Goal: Task Accomplishment & Management: Manage account settings

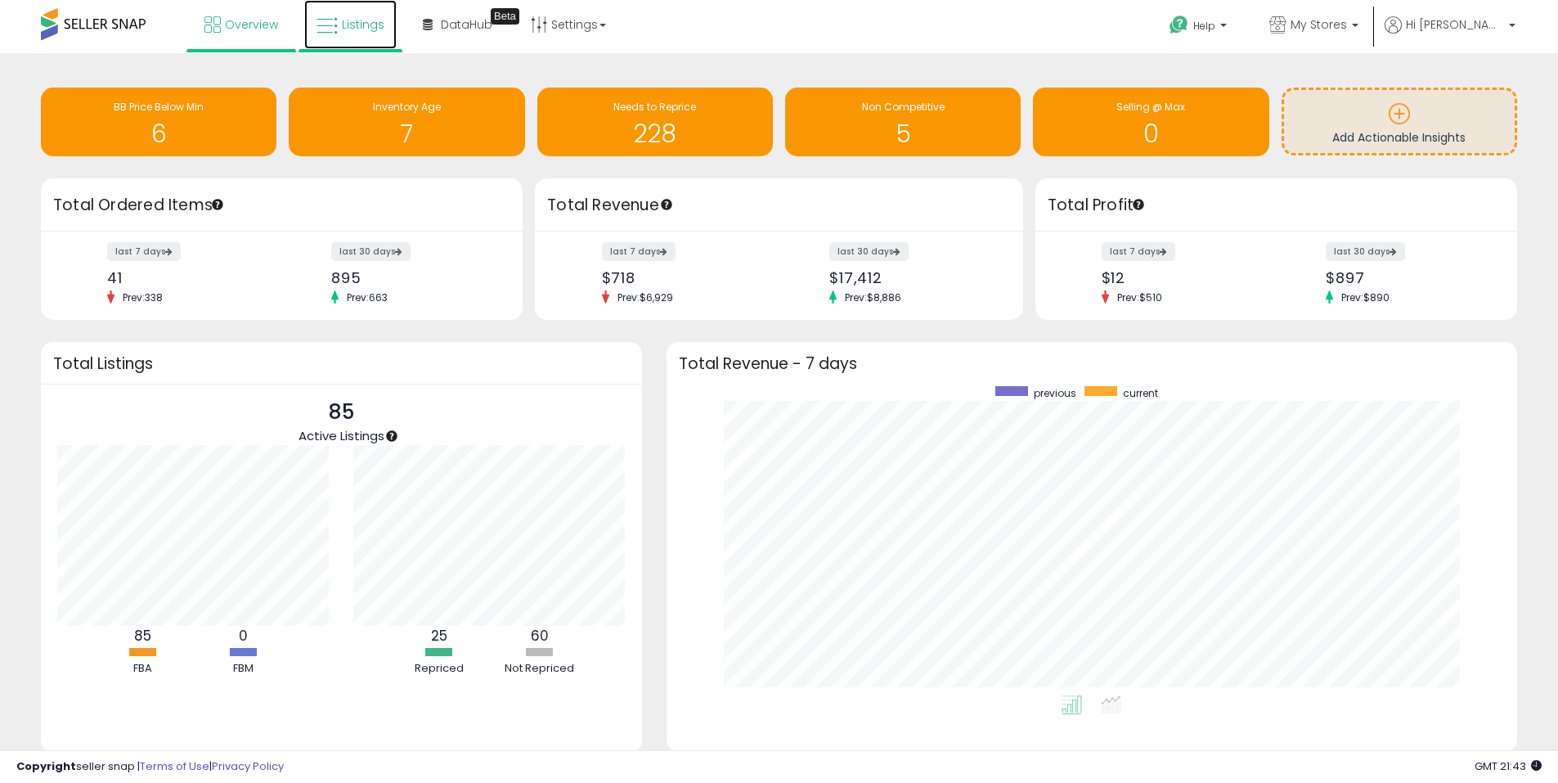
click at [345, 15] on link "Listings" at bounding box center [350, 24] width 92 height 49
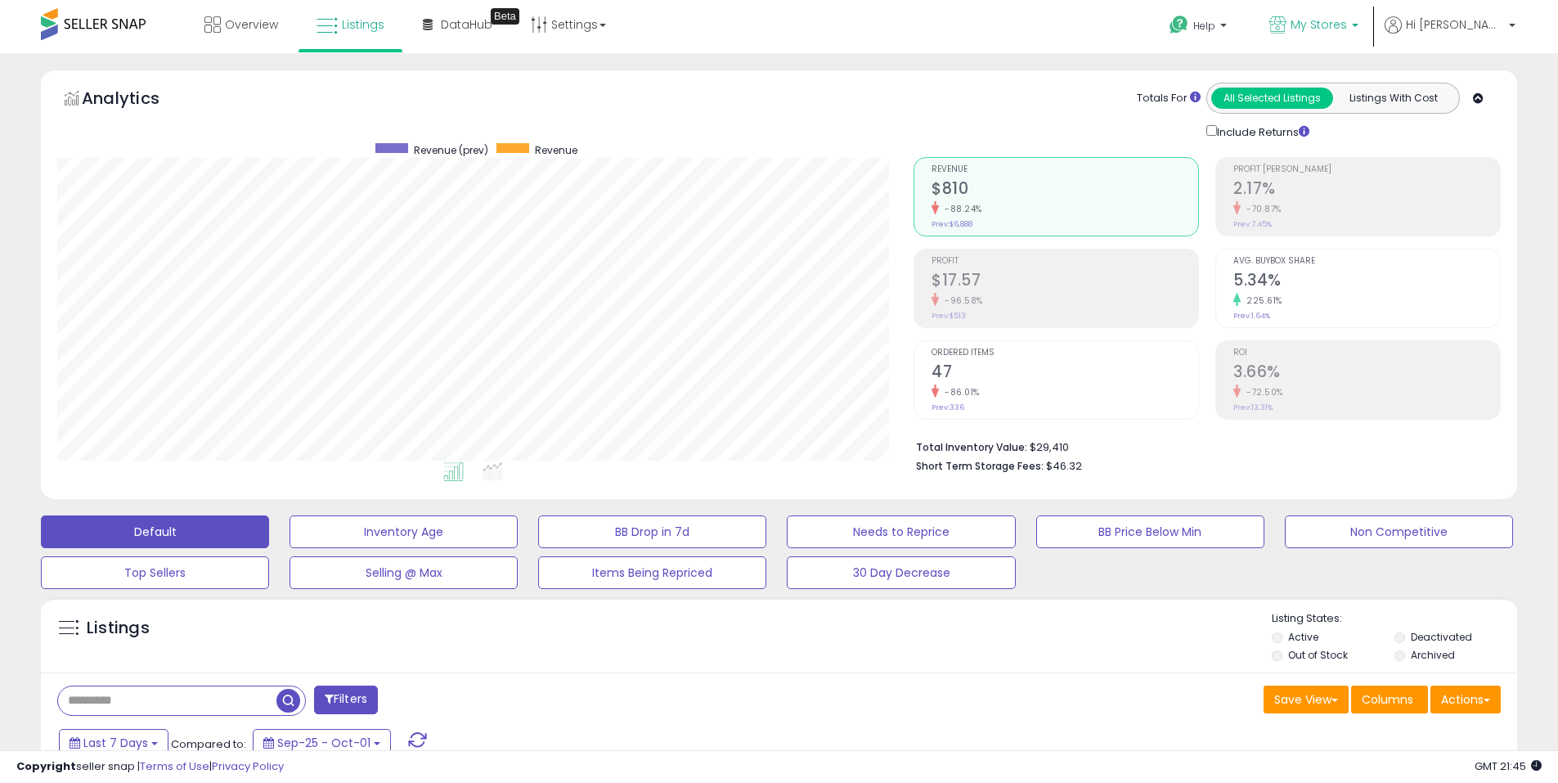
click at [1347, 29] on span "My Stores" at bounding box center [1318, 24] width 56 height 16
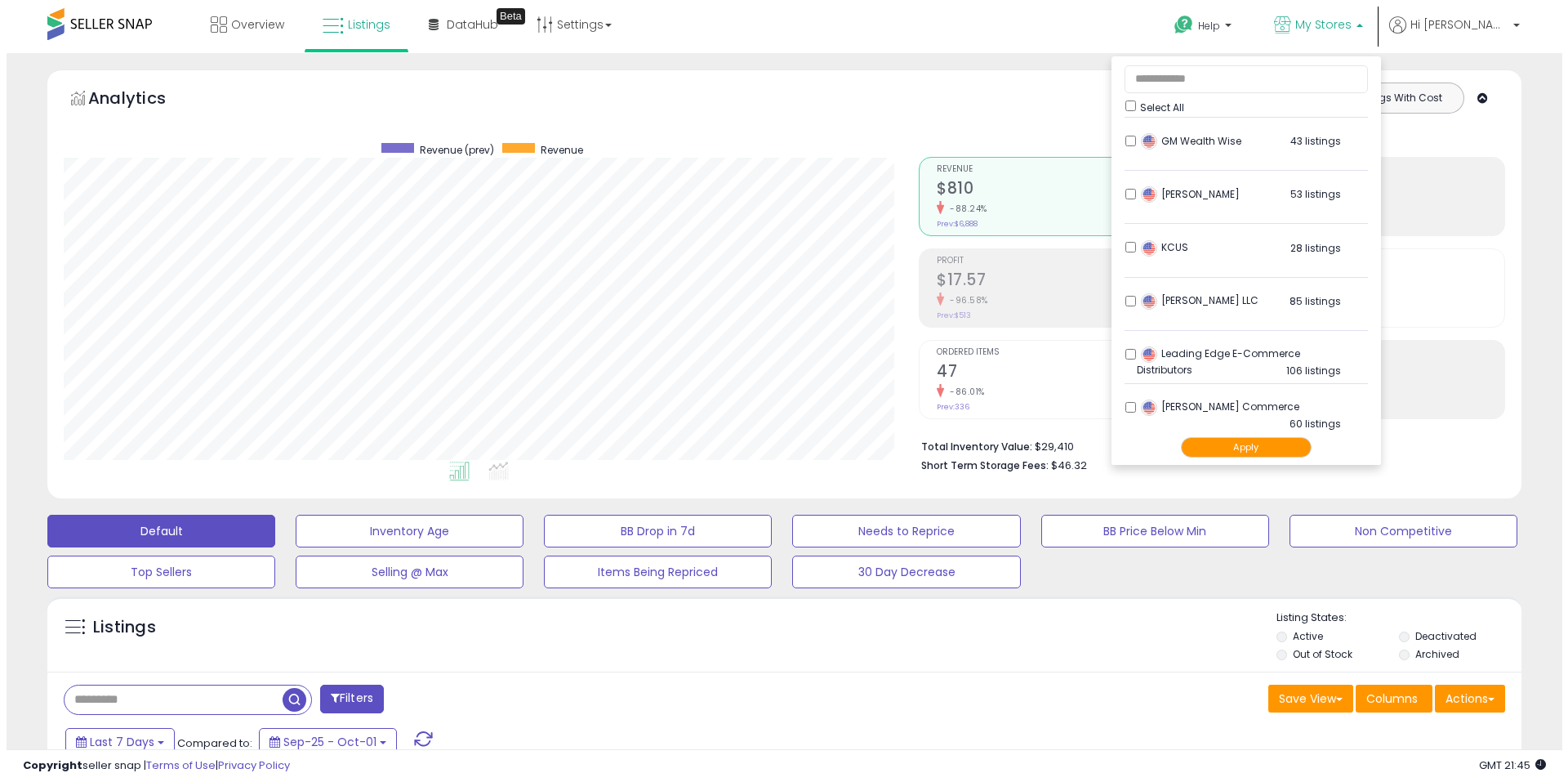
scroll to position [408, 0]
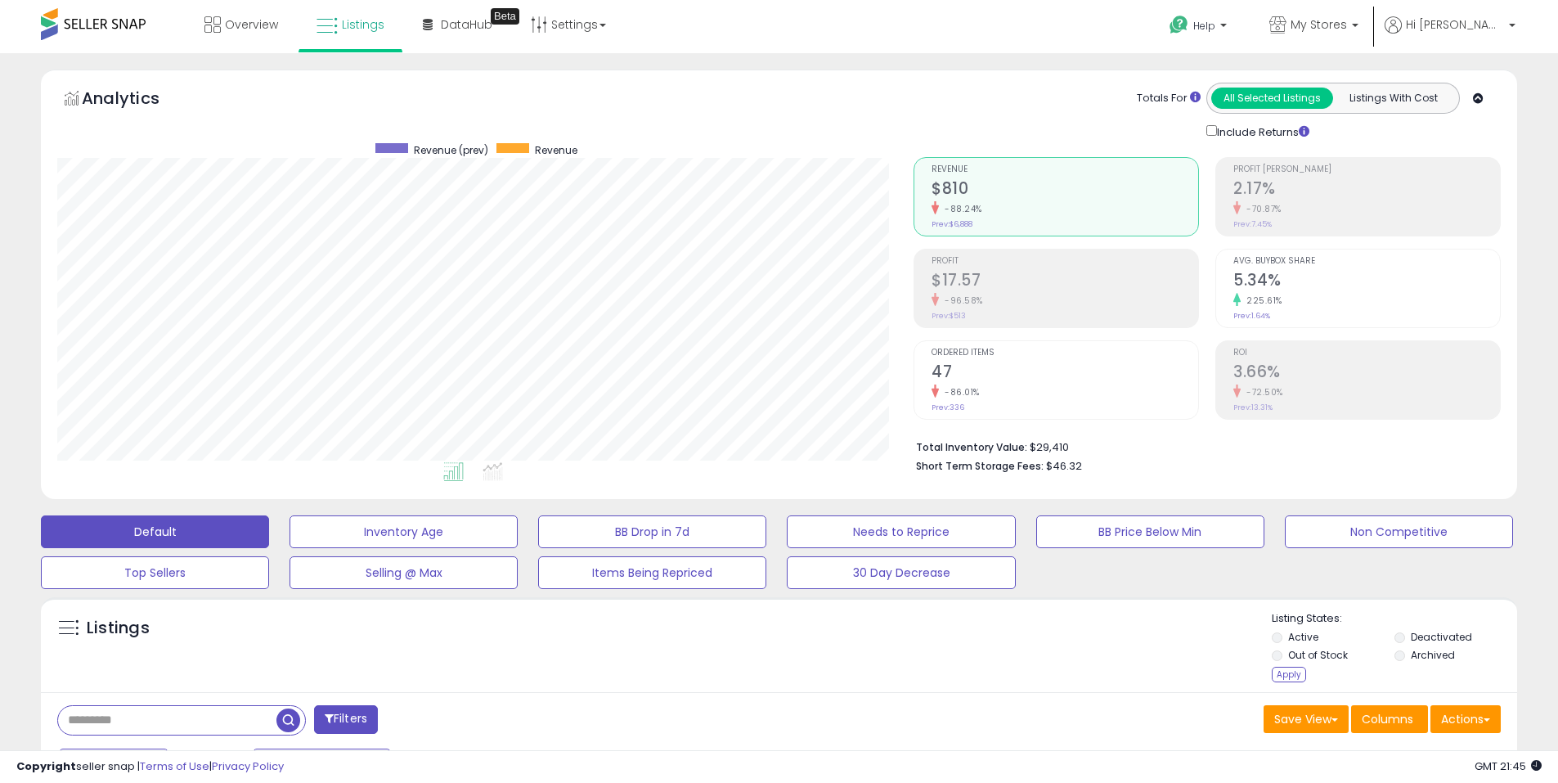
click at [1284, 658] on li "Out of Stock" at bounding box center [1332, 657] width 120 height 18
click at [1405, 656] on li "Archived" at bounding box center [1454, 657] width 120 height 18
click at [1394, 658] on li "Archived" at bounding box center [1454, 657] width 120 height 18
click at [1280, 684] on div "Listing States: Active Deactivated Out of Stock Archived Apply" at bounding box center [1394, 648] width 245 height 75
click at [1296, 664] on li "Out of Stock" at bounding box center [1332, 657] width 120 height 18
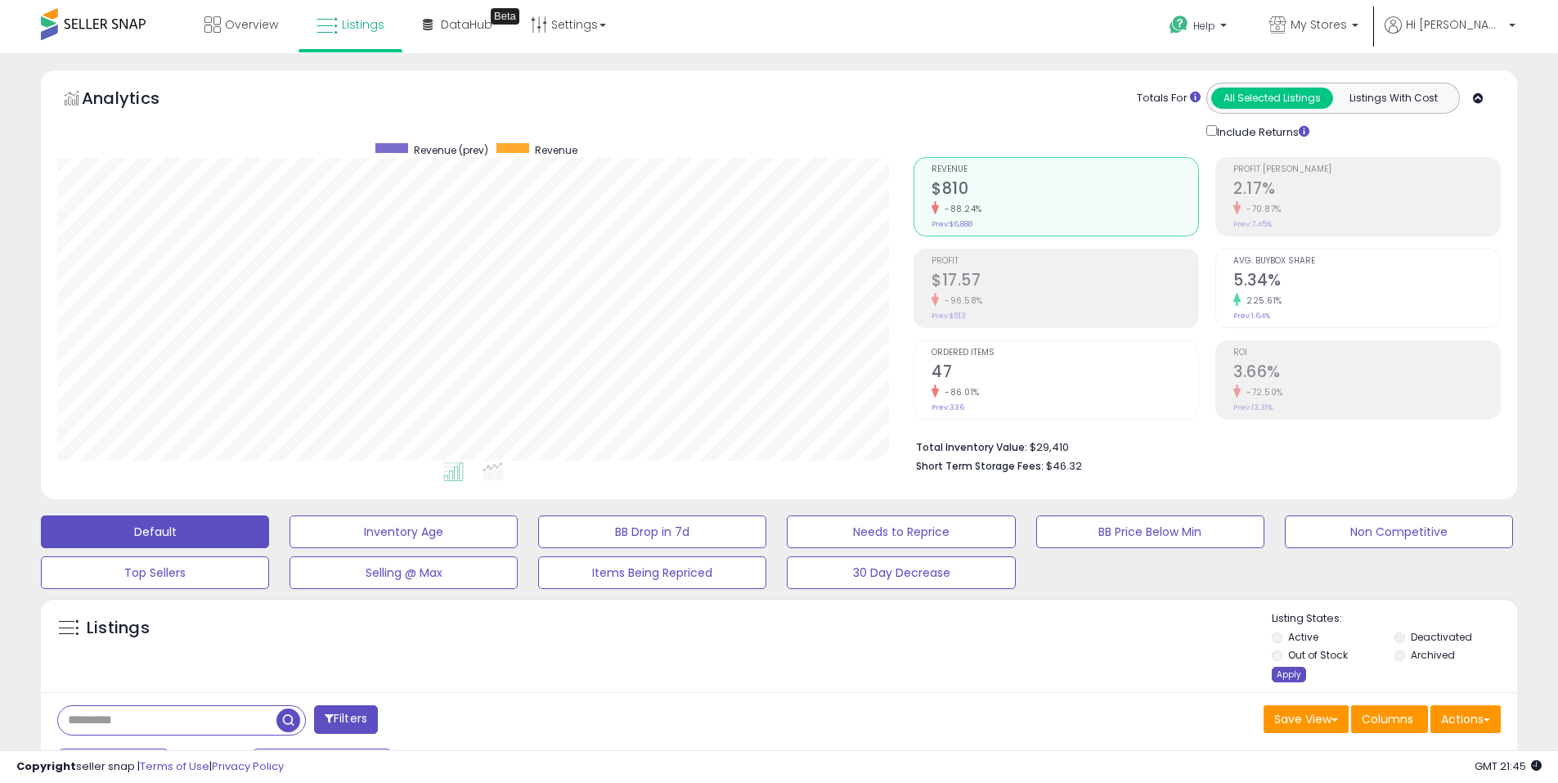
click at [1286, 672] on div "Apply" at bounding box center [1289, 674] width 34 height 16
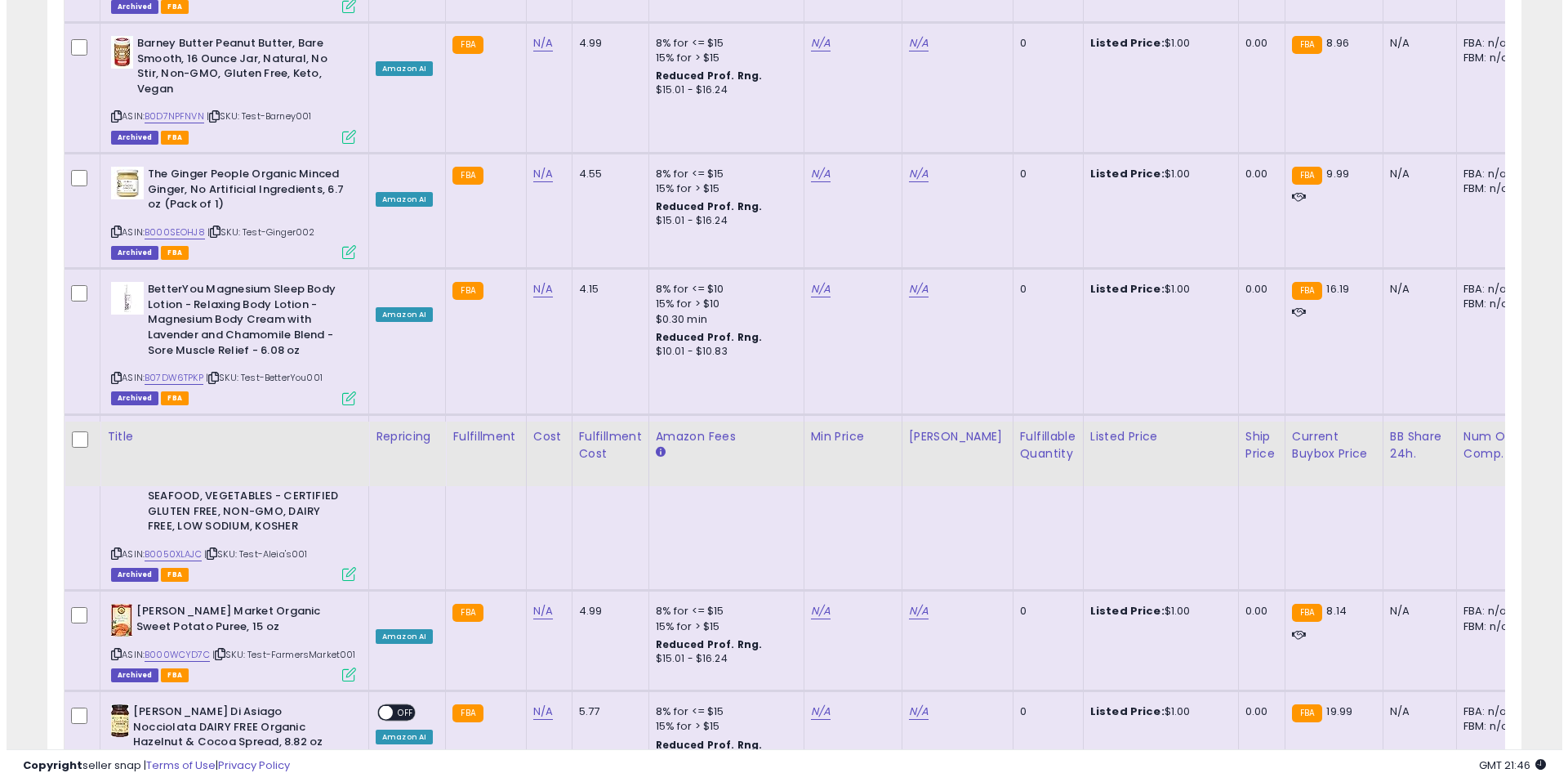
scroll to position [0, 0]
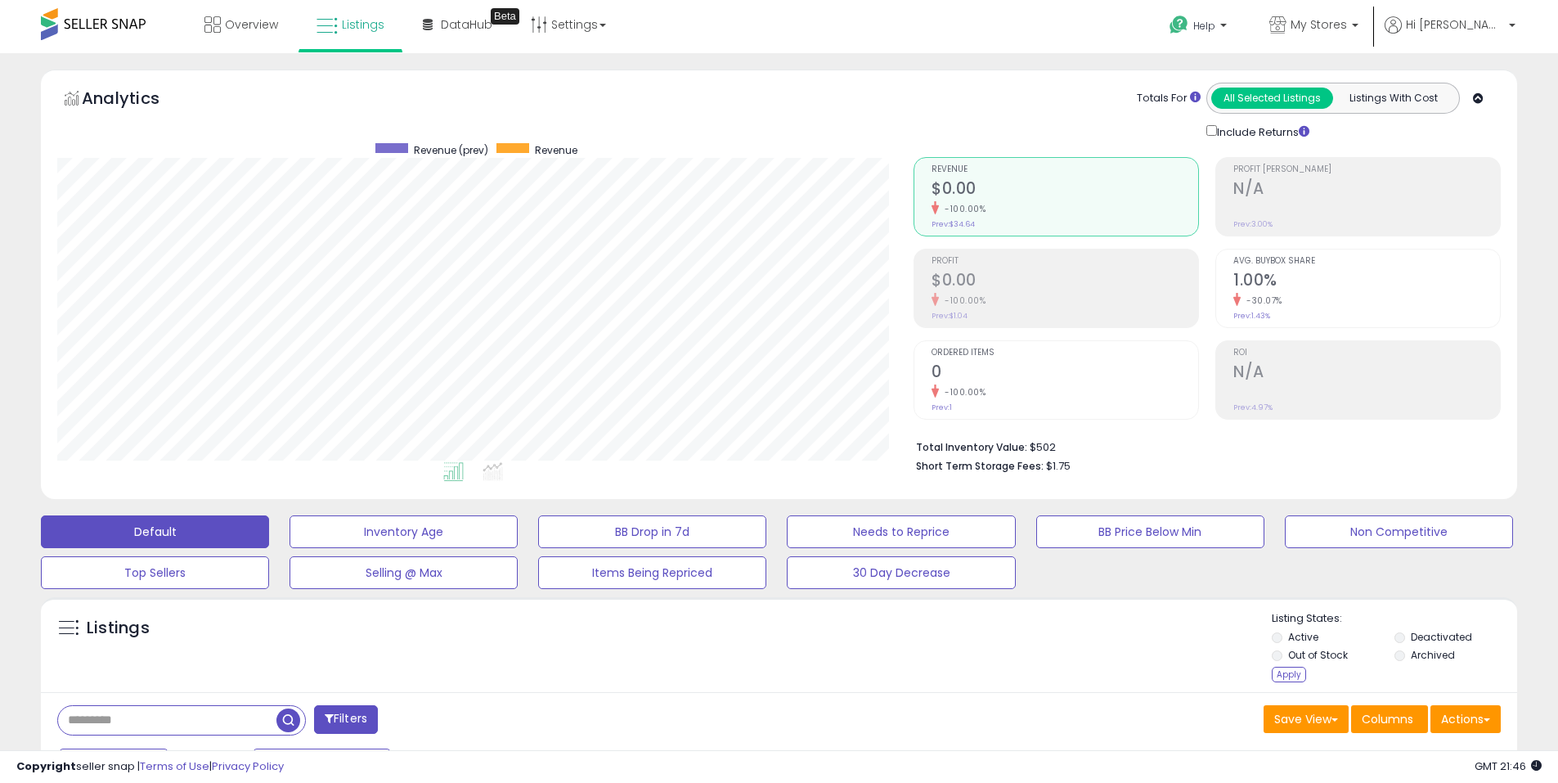
click at [1398, 662] on li "Archived" at bounding box center [1454, 657] width 120 height 18
click at [1287, 675] on div "Apply" at bounding box center [1289, 674] width 34 height 16
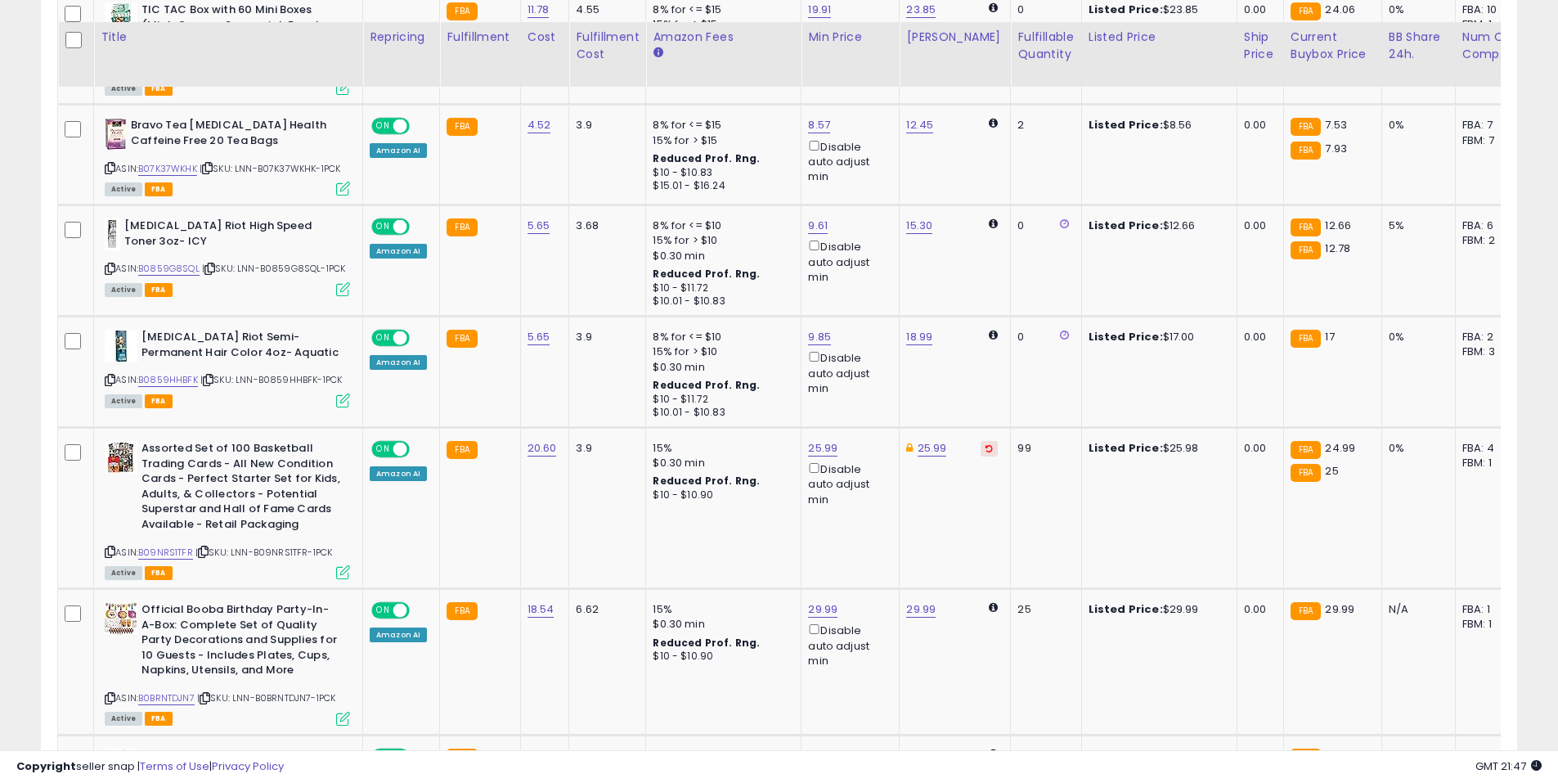
scroll to position [1308, 0]
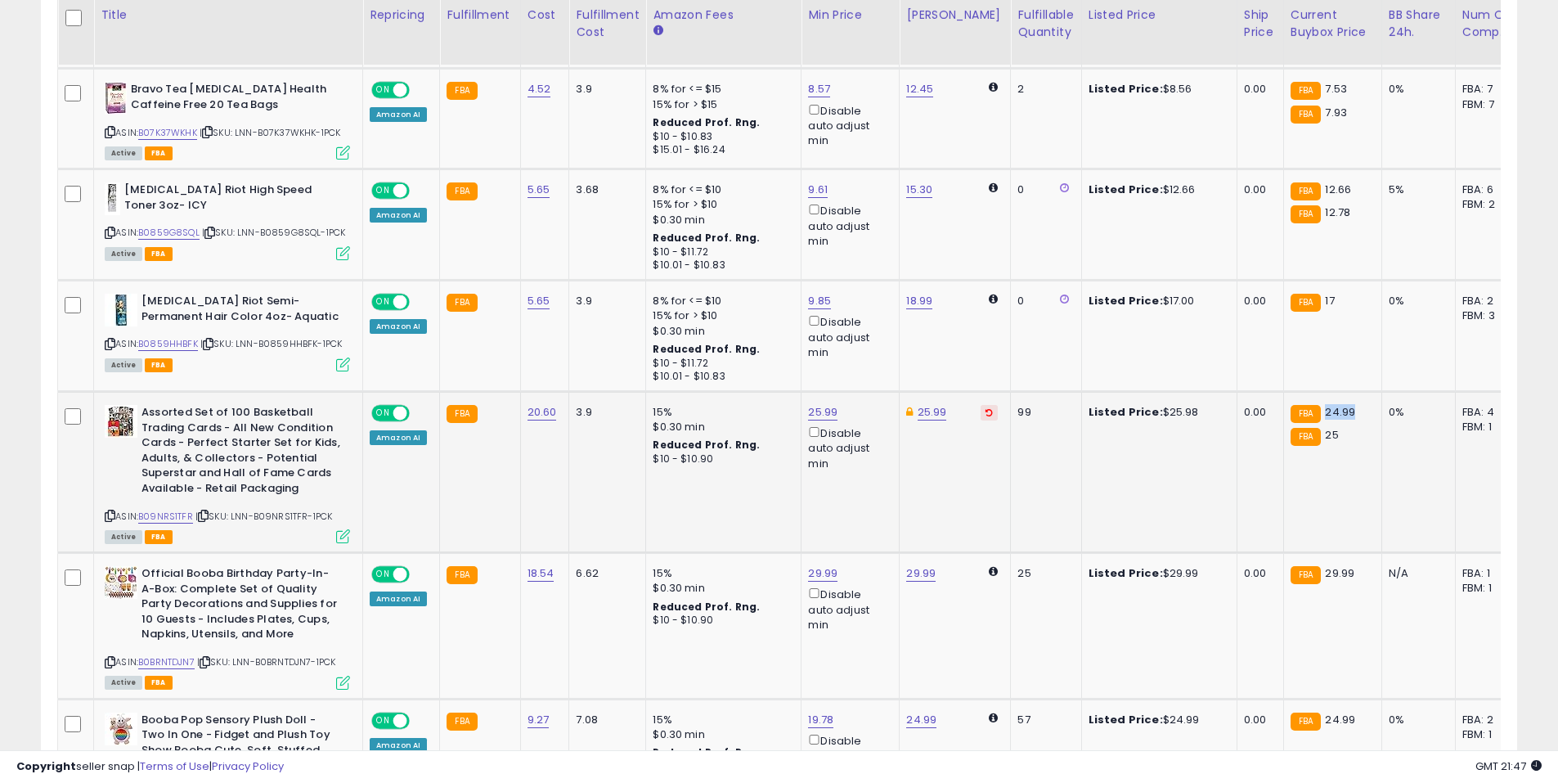
drag, startPoint x: 1317, startPoint y: 401, endPoint x: 1304, endPoint y: 401, distance: 13.1
click at [1304, 405] on div "FBA 24.99" at bounding box center [1329, 412] width 79 height 15
copy span "24.99"
click at [810, 404] on link "25.99" at bounding box center [822, 412] width 29 height 16
drag, startPoint x: 778, startPoint y: 345, endPoint x: 651, endPoint y: 347, distance: 126.8
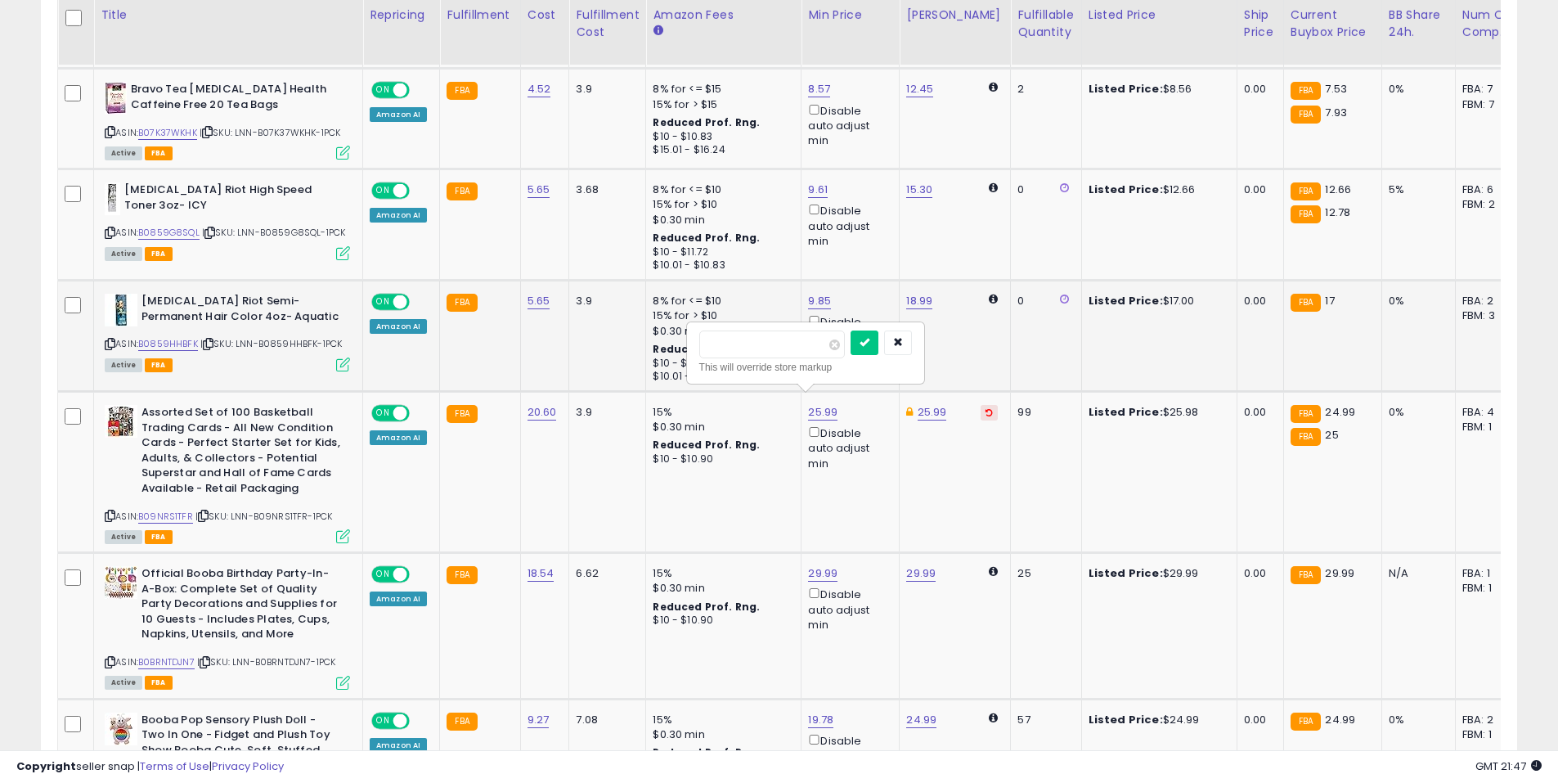
click at [651, 347] on tbody "Mina Dry Cured Black Olives, 7 oz - Moroccan Olive Oil Cured Olives, Premium Ha…" at bounding box center [1244, 775] width 2373 height 2451
type input "*****"
click at [869, 342] on icon "submit" at bounding box center [864, 342] width 10 height 10
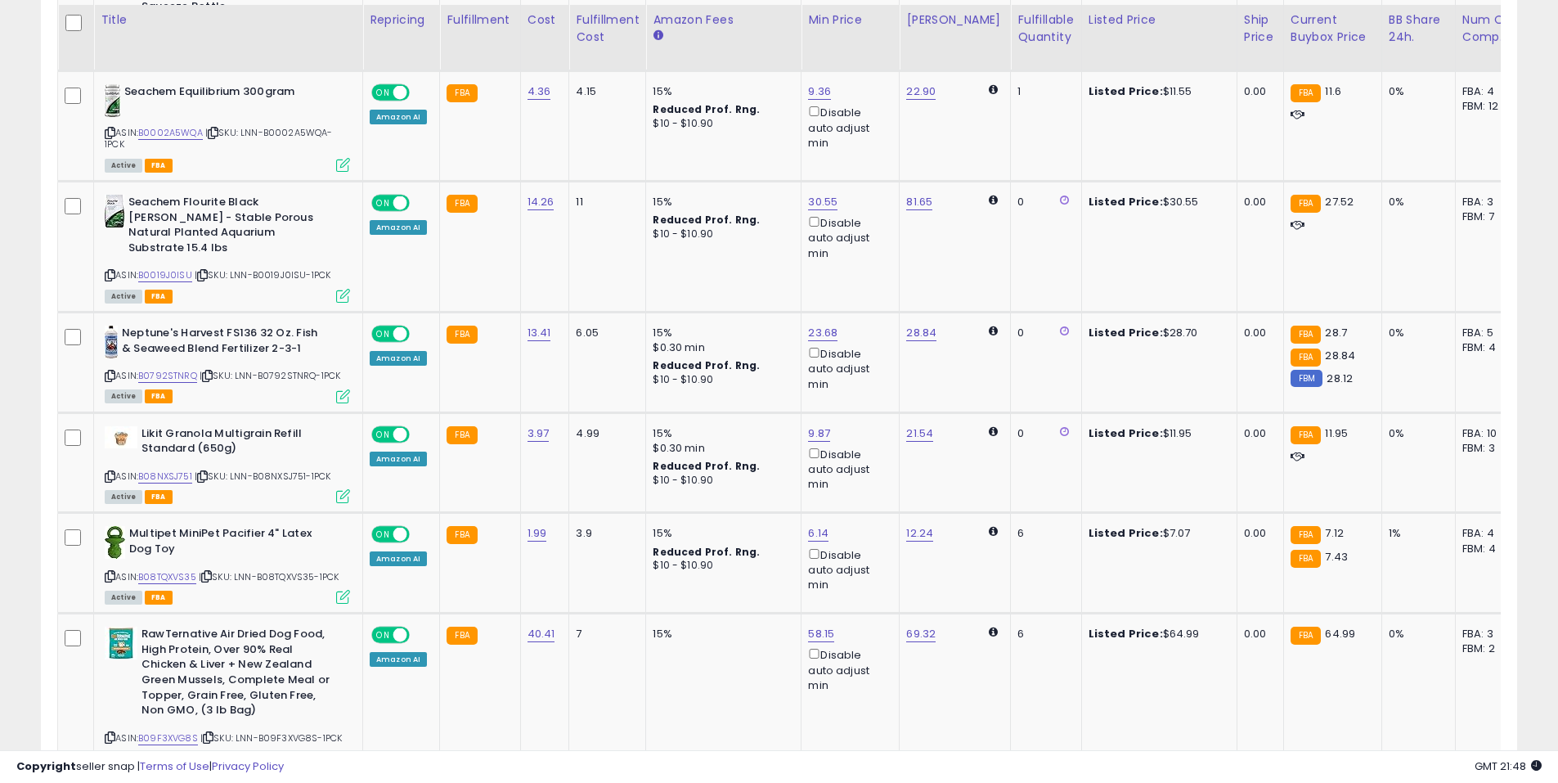
scroll to position [2639, 0]
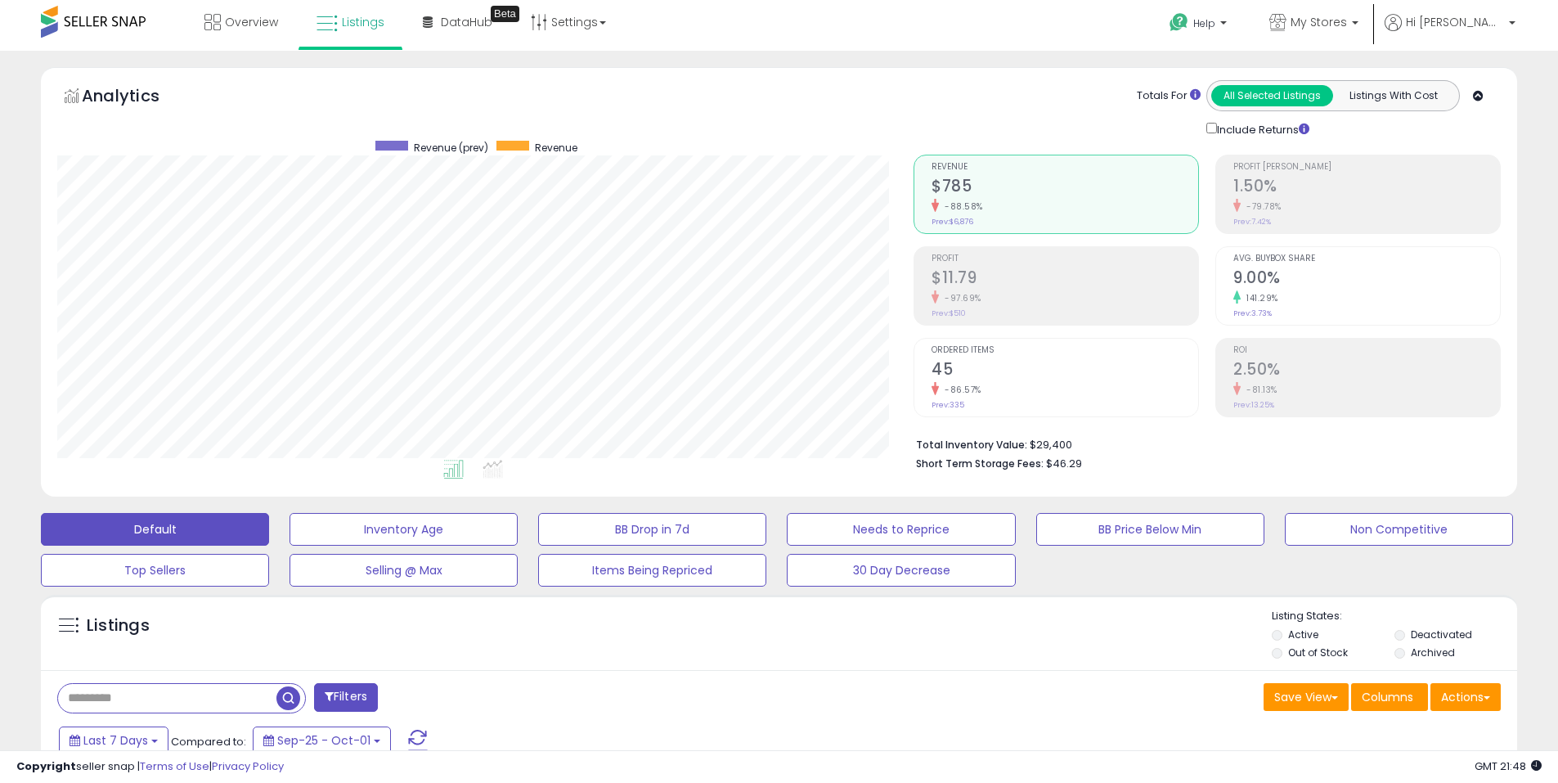
scroll to position [0, 0]
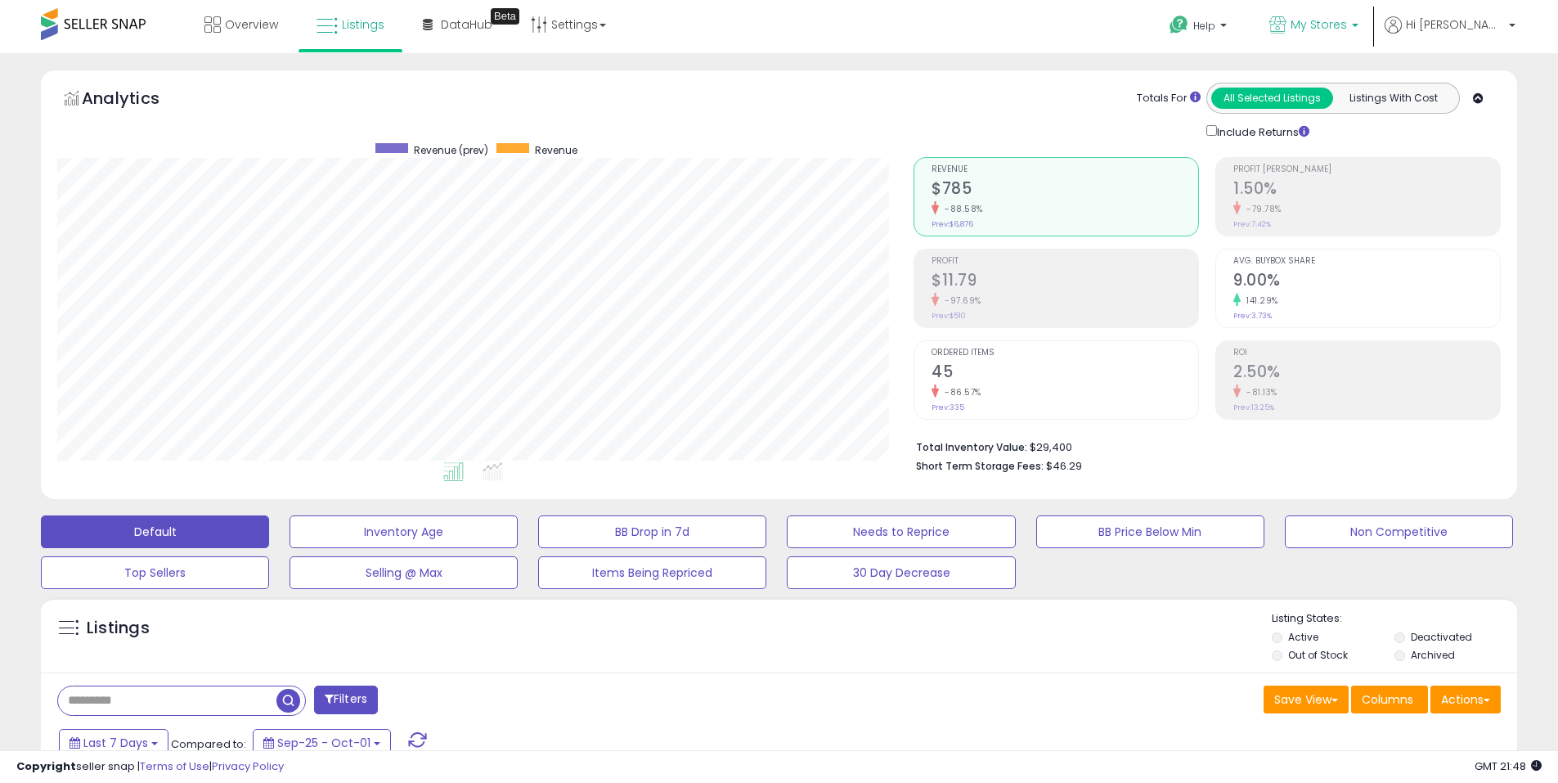
click at [1347, 27] on span "My Stores" at bounding box center [1318, 24] width 56 height 16
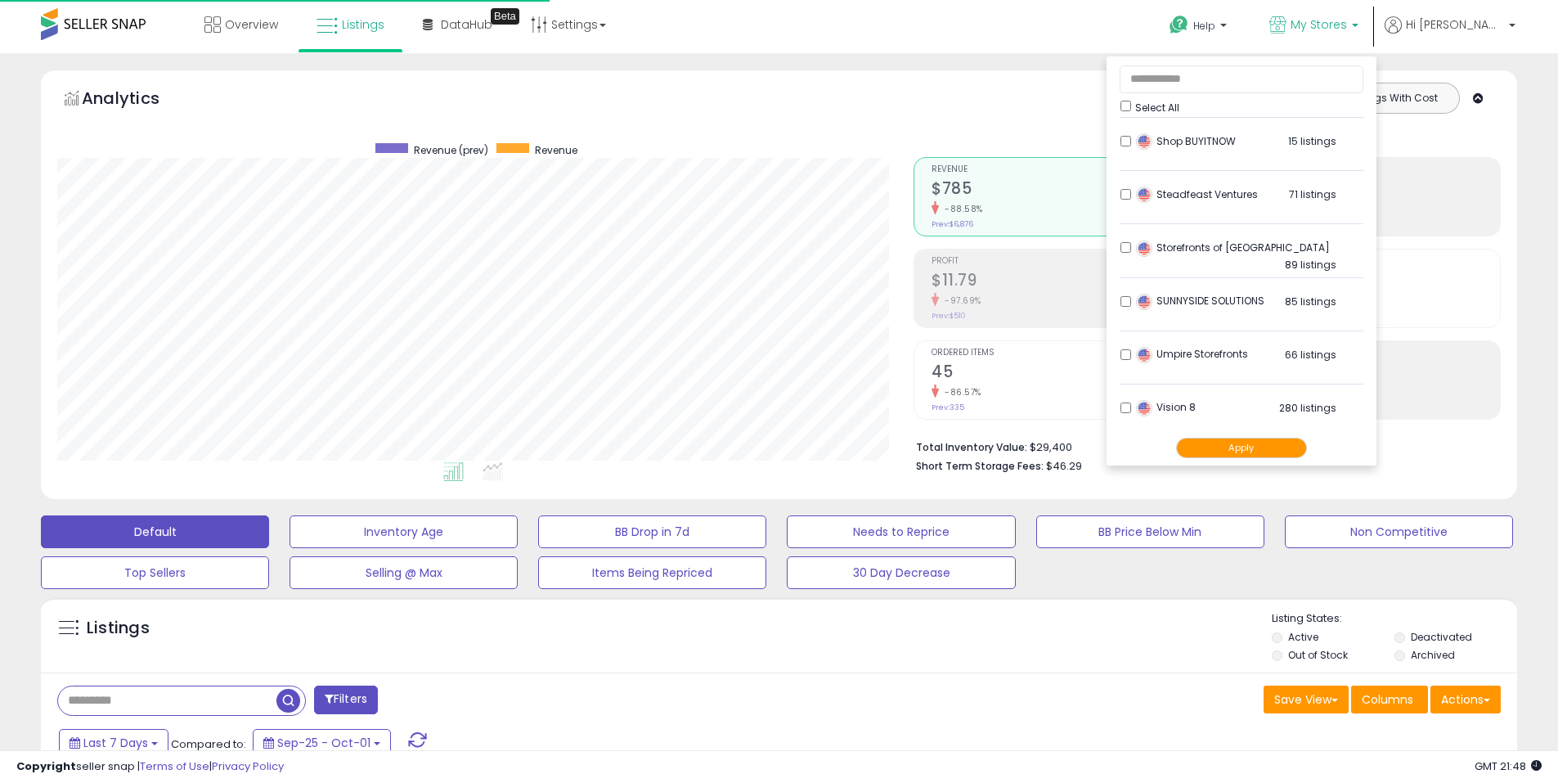
scroll to position [856, 0]
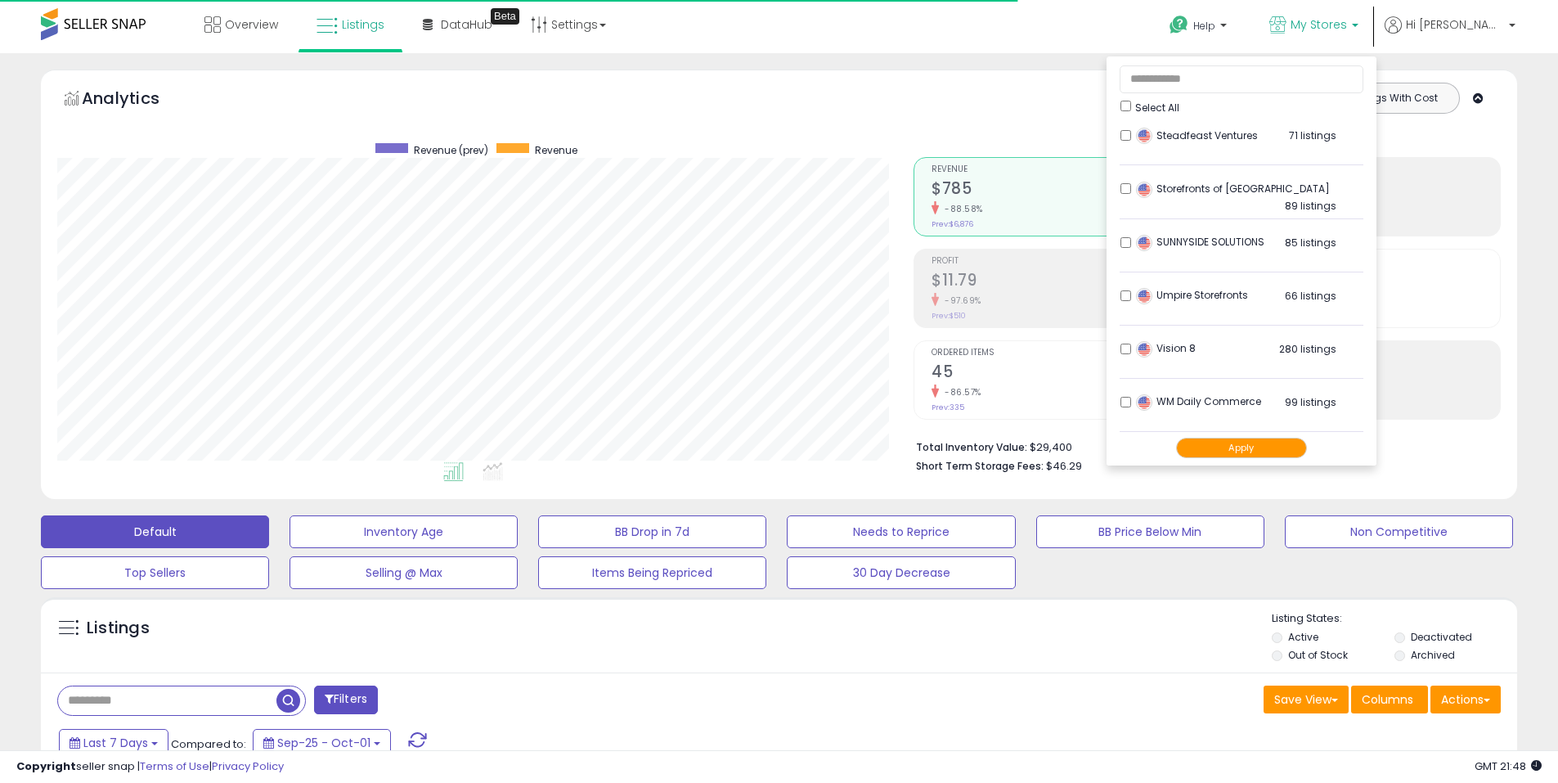
click at [1282, 438] on button "Apply" at bounding box center [1241, 447] width 131 height 20
click at [1277, 445] on button "Apply" at bounding box center [1241, 447] width 131 height 20
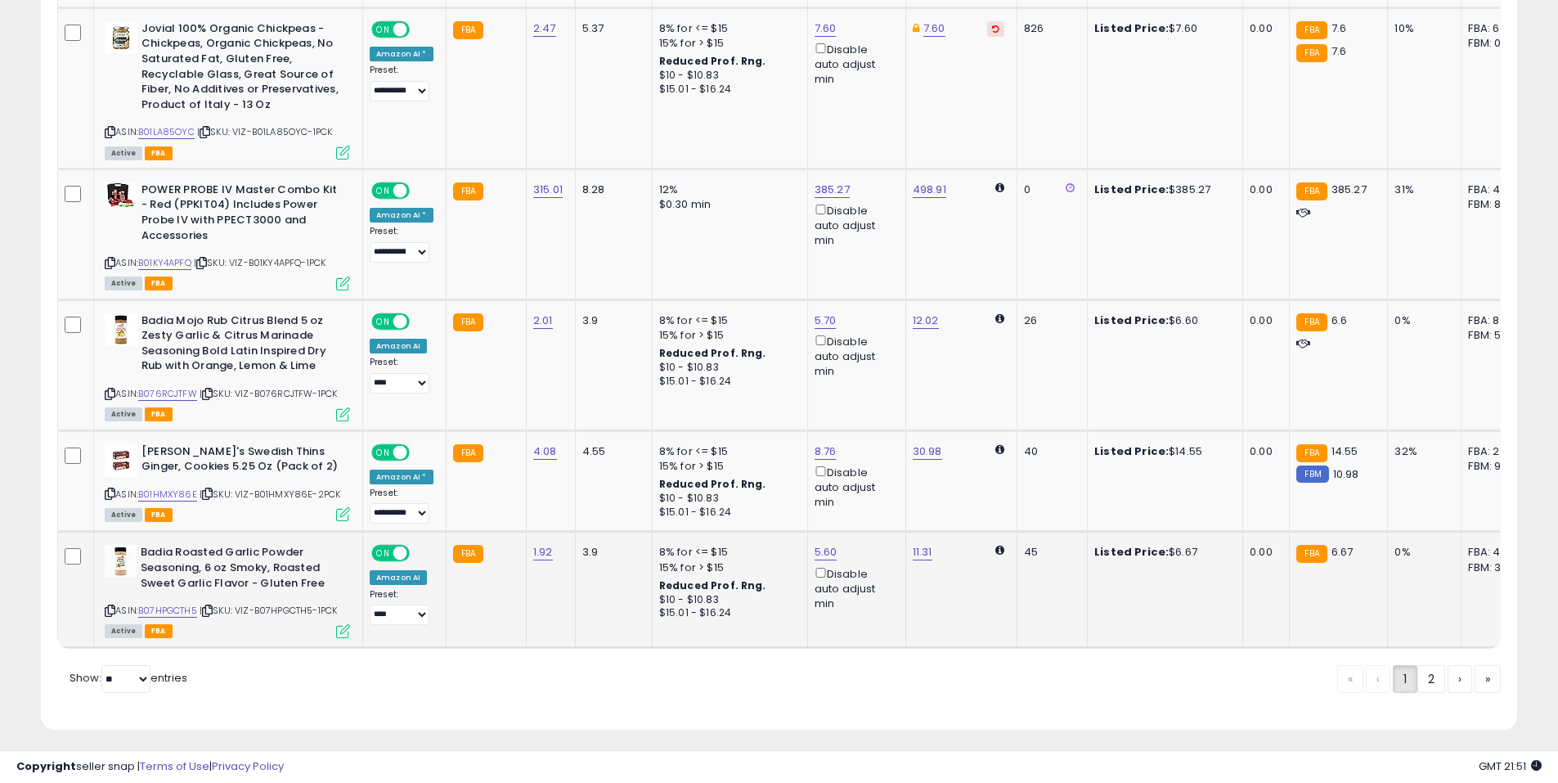
scroll to position [3733, 0]
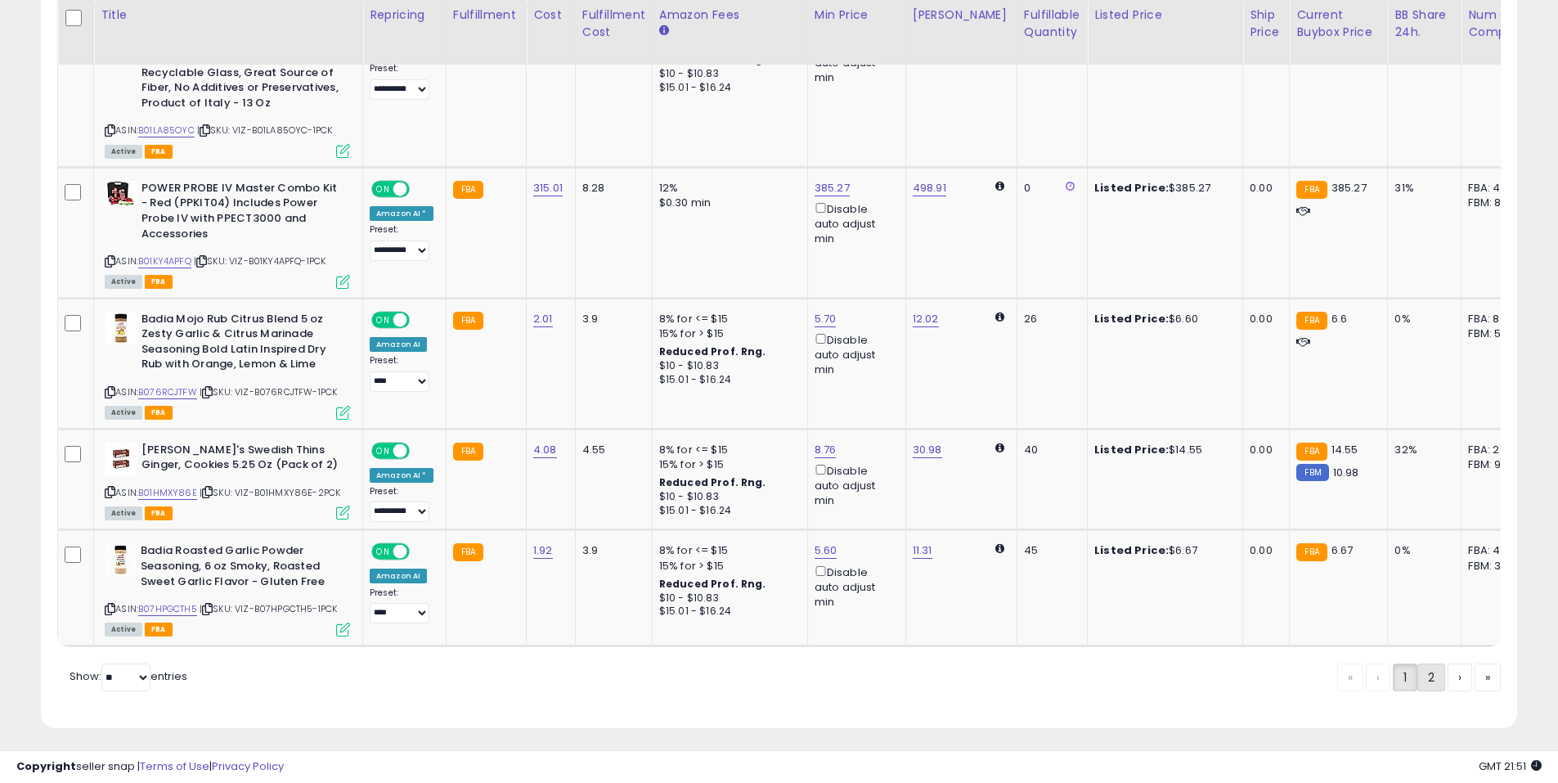
click at [1421, 673] on link "2" at bounding box center [1431, 677] width 28 height 28
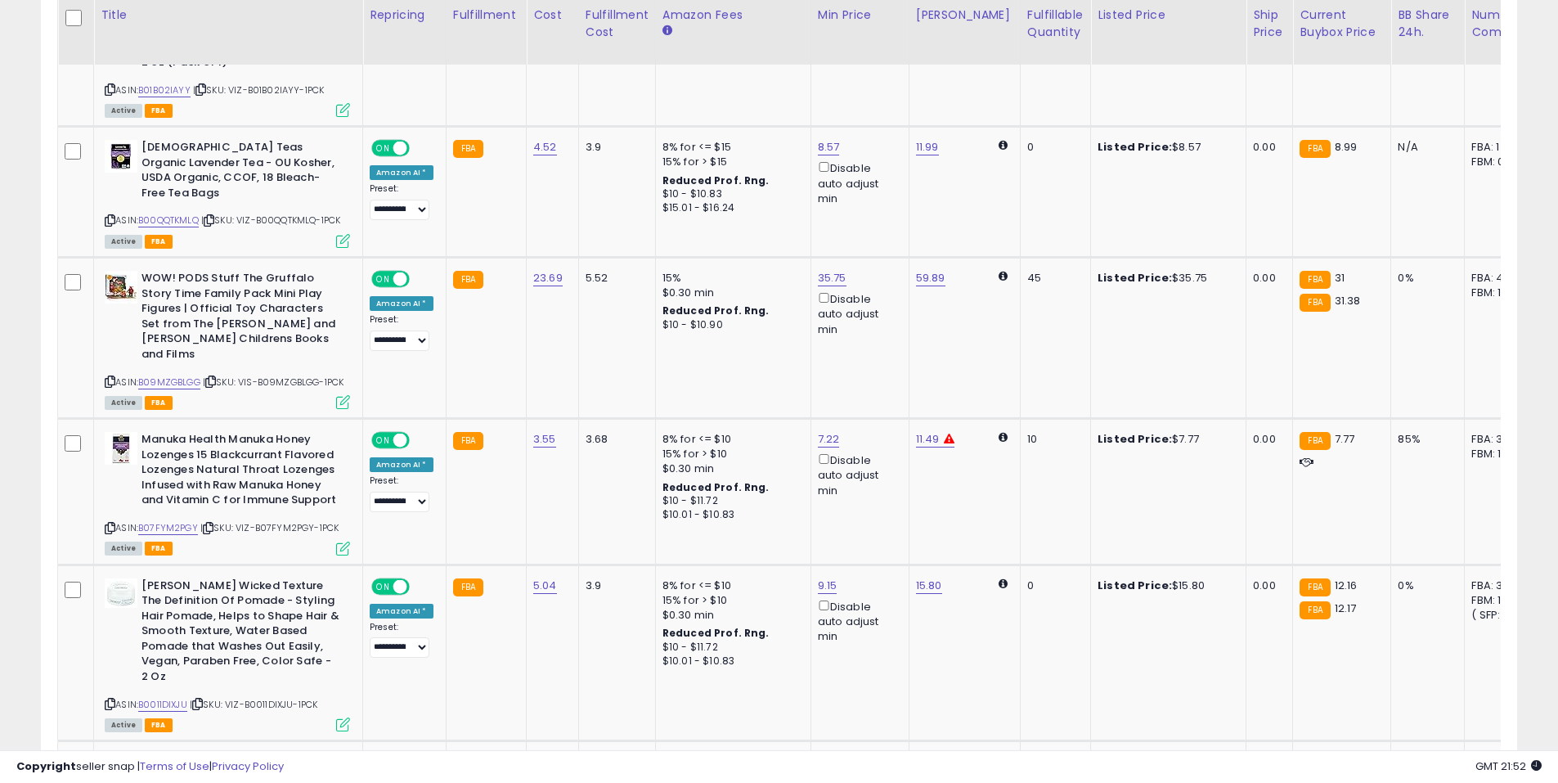
scroll to position [539, 0]
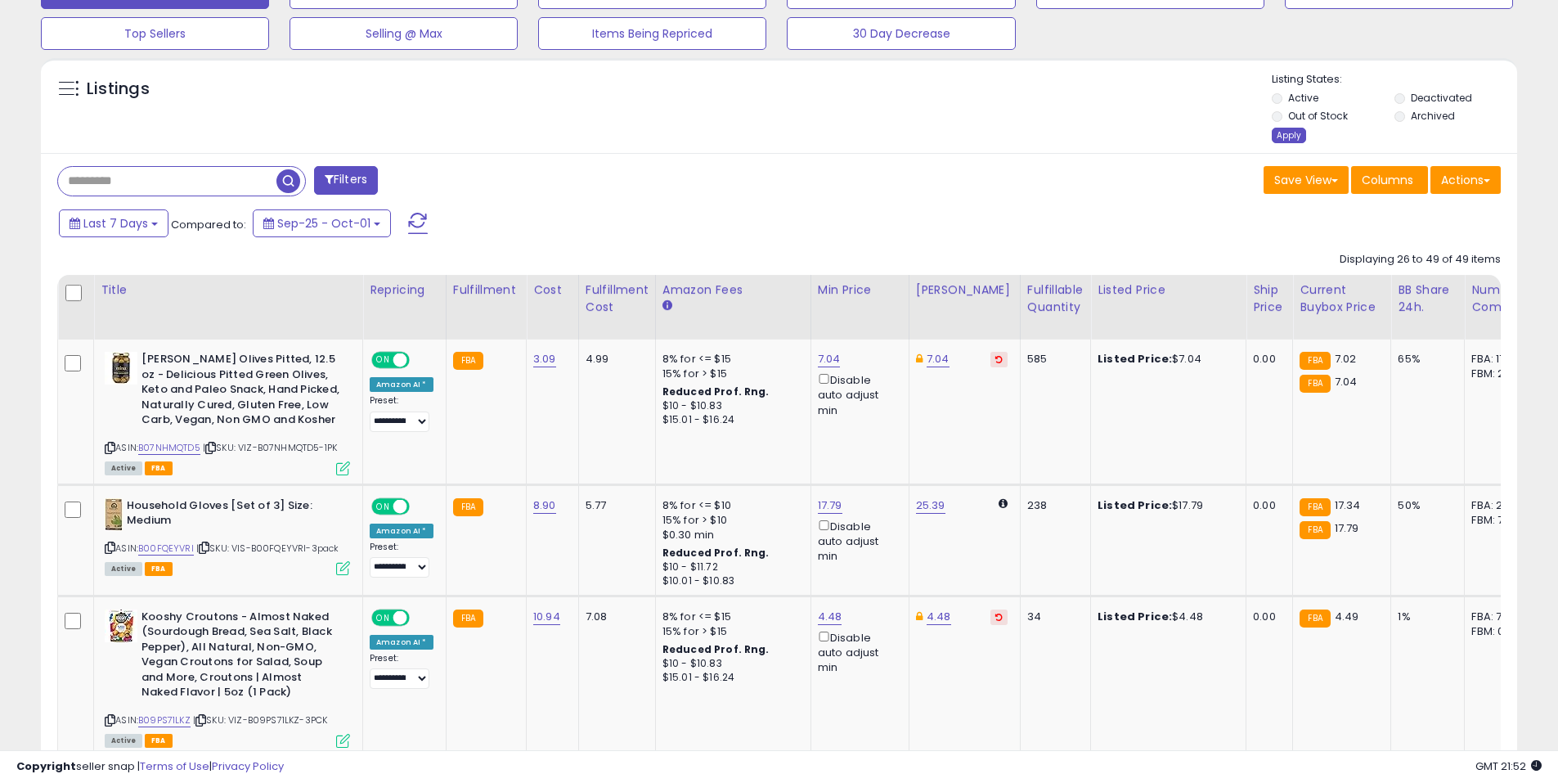
click at [1294, 133] on div "Apply" at bounding box center [1289, 136] width 34 height 16
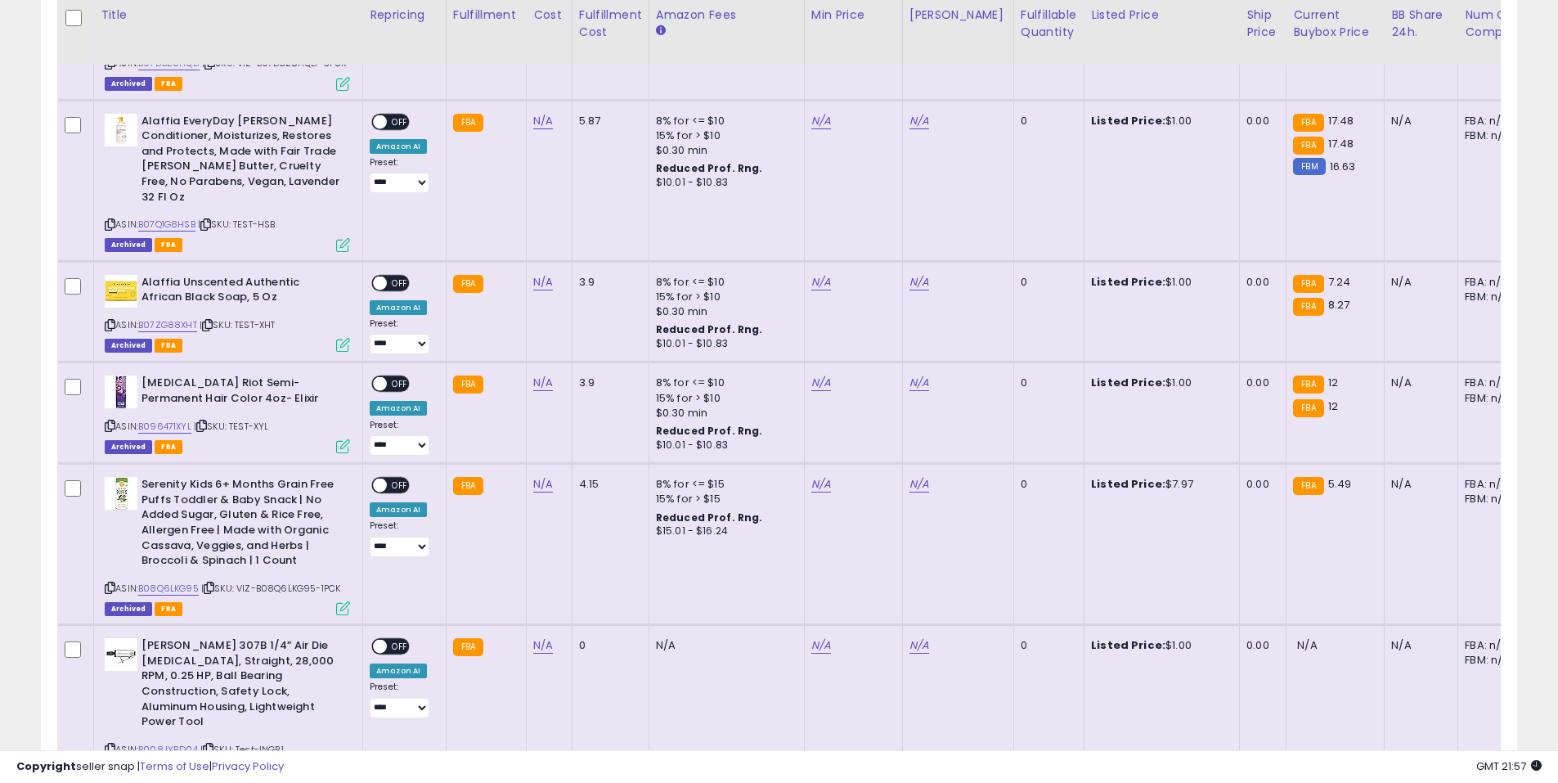
scroll to position [3546, 0]
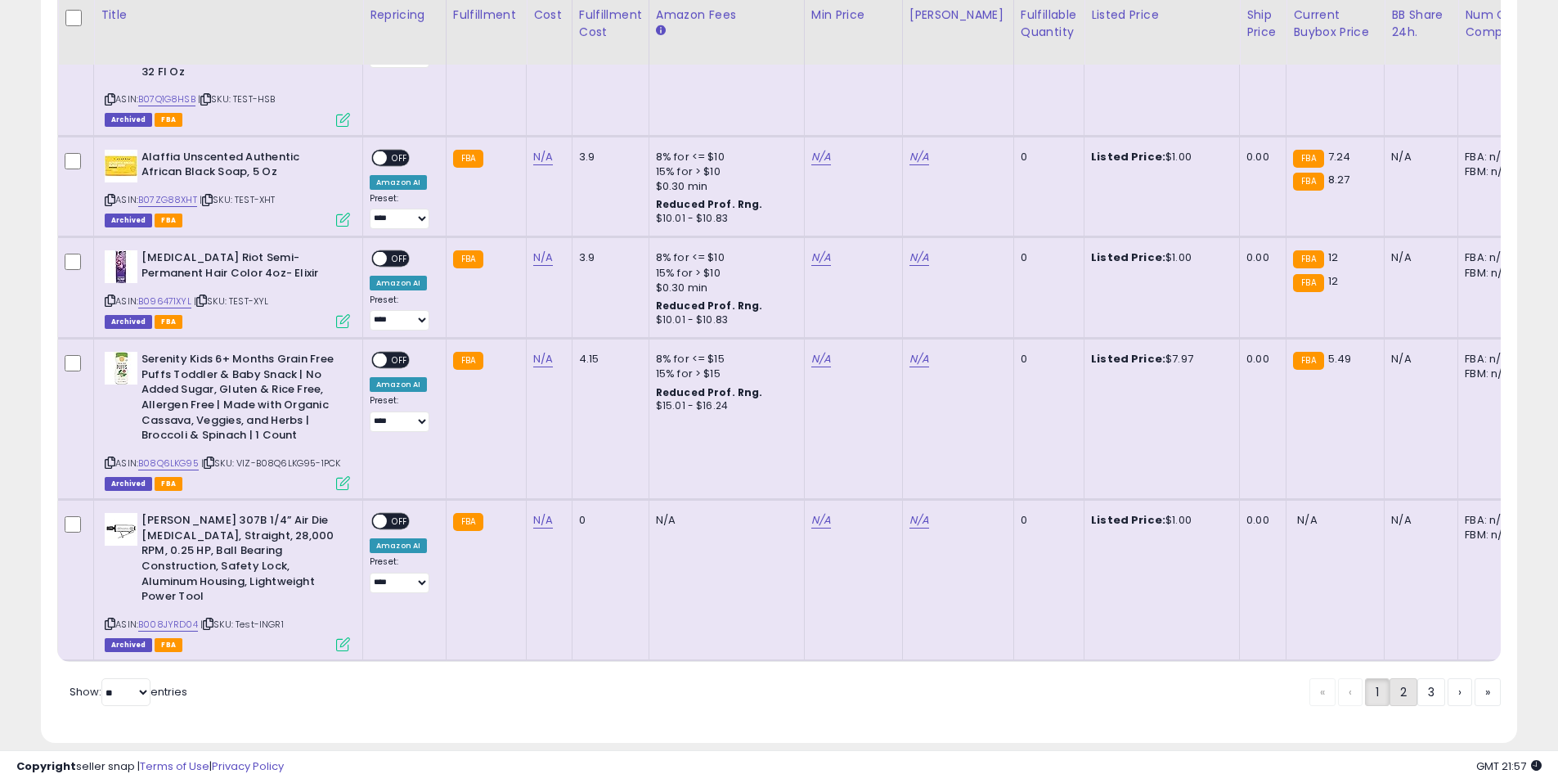
click at [1402, 678] on link "2" at bounding box center [1403, 692] width 28 height 28
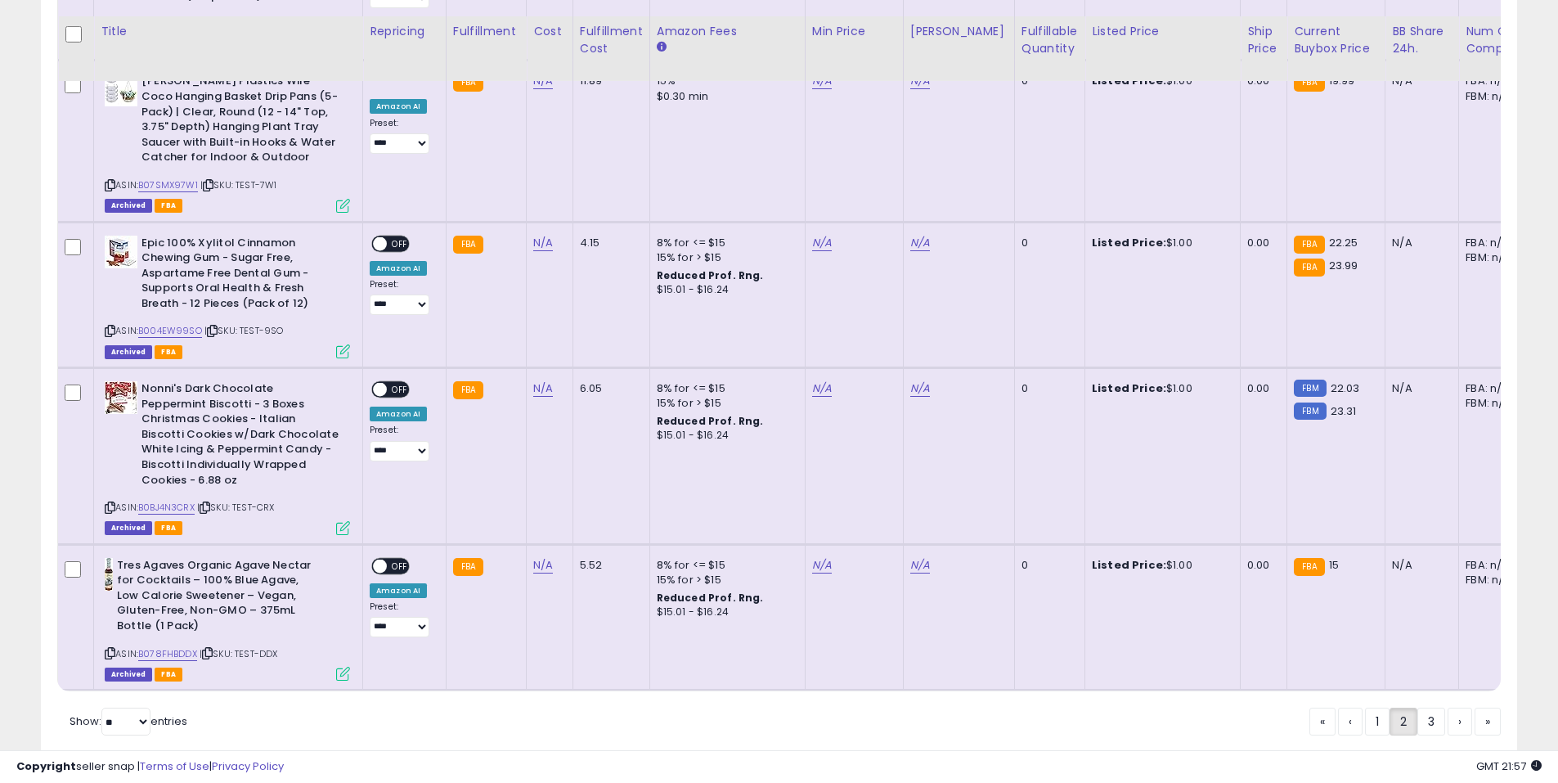
scroll to position [3398, 0]
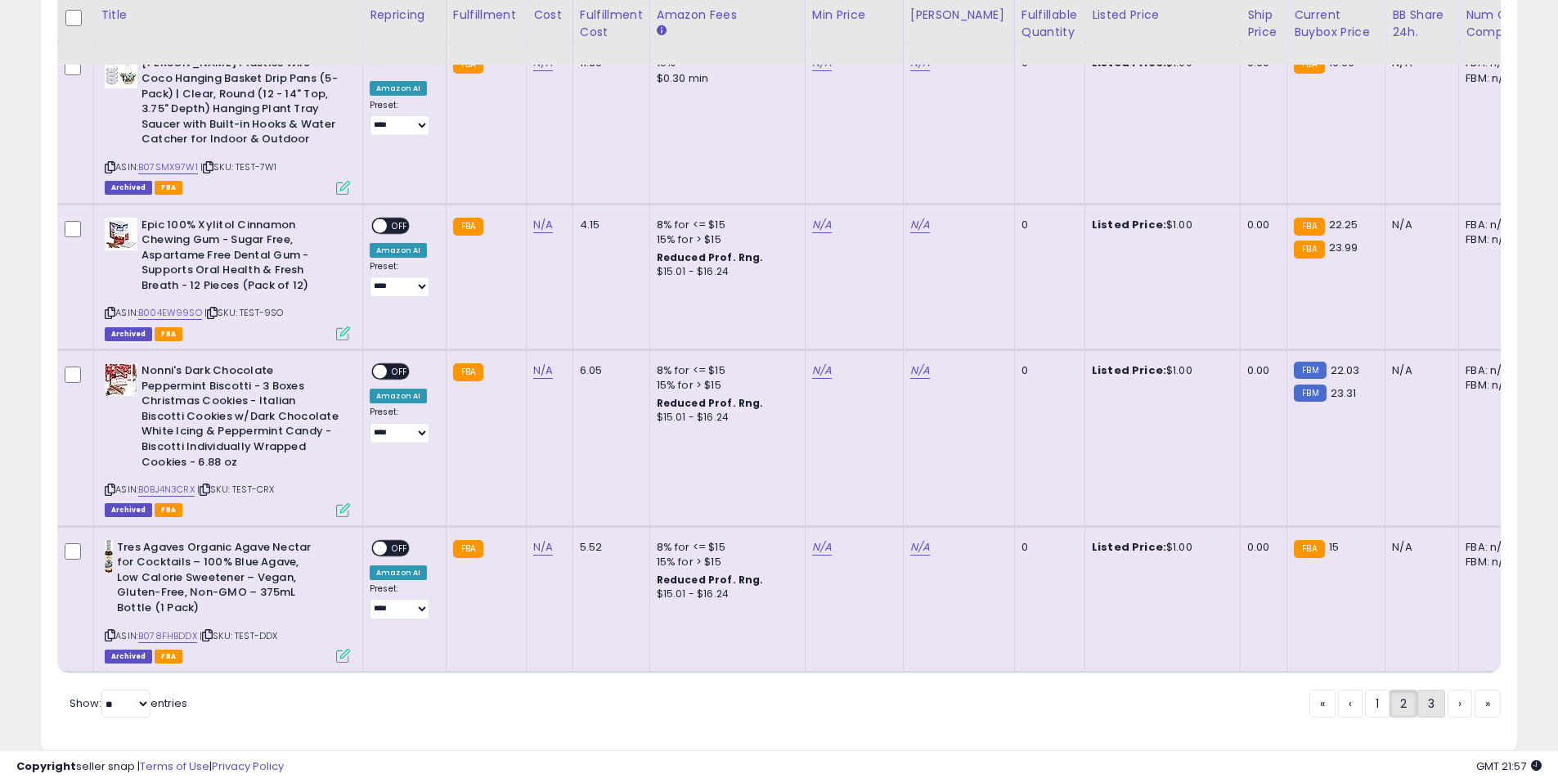
click at [1436, 689] on link "3" at bounding box center [1431, 703] width 28 height 28
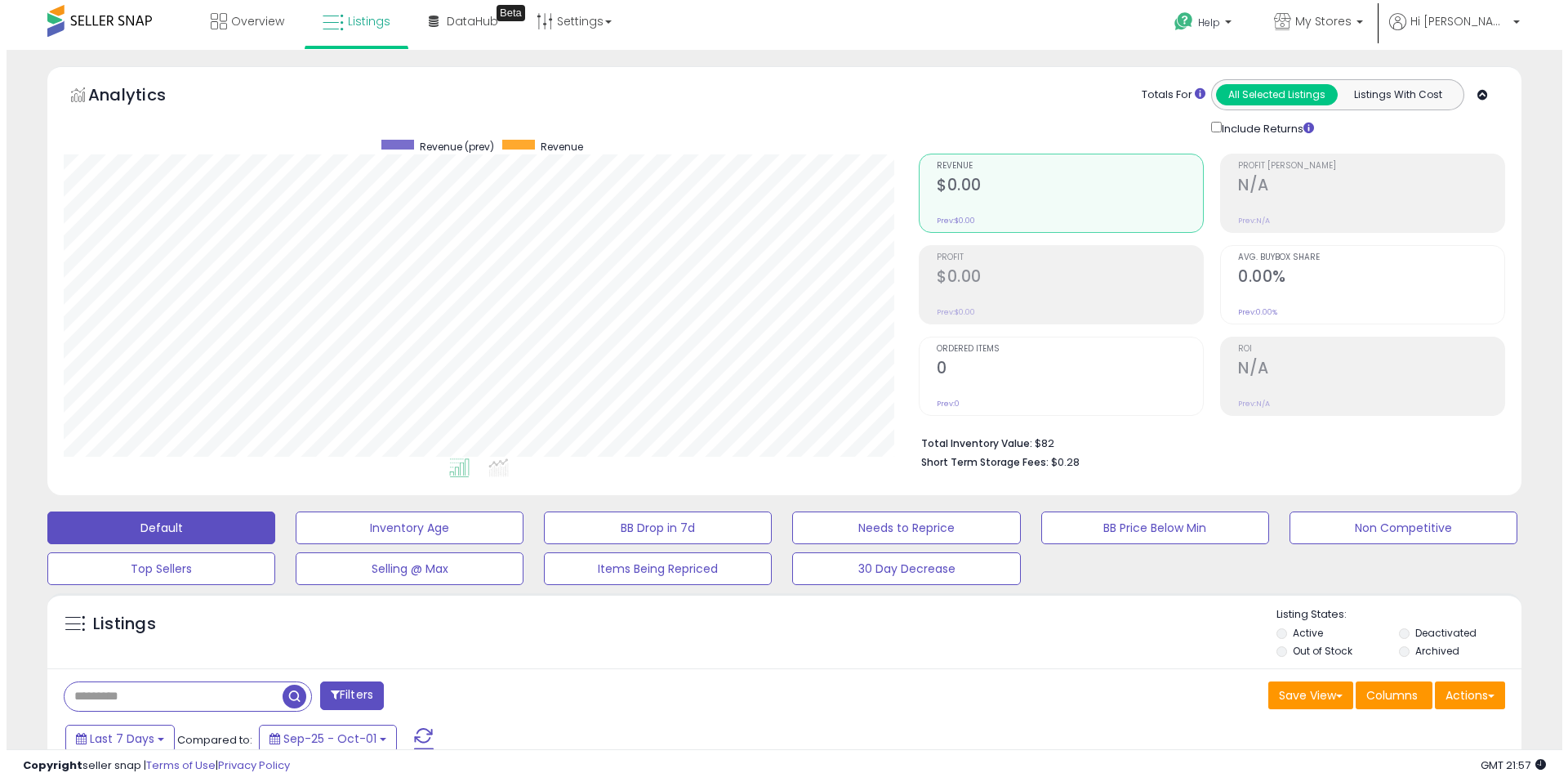
scroll to position [0, 0]
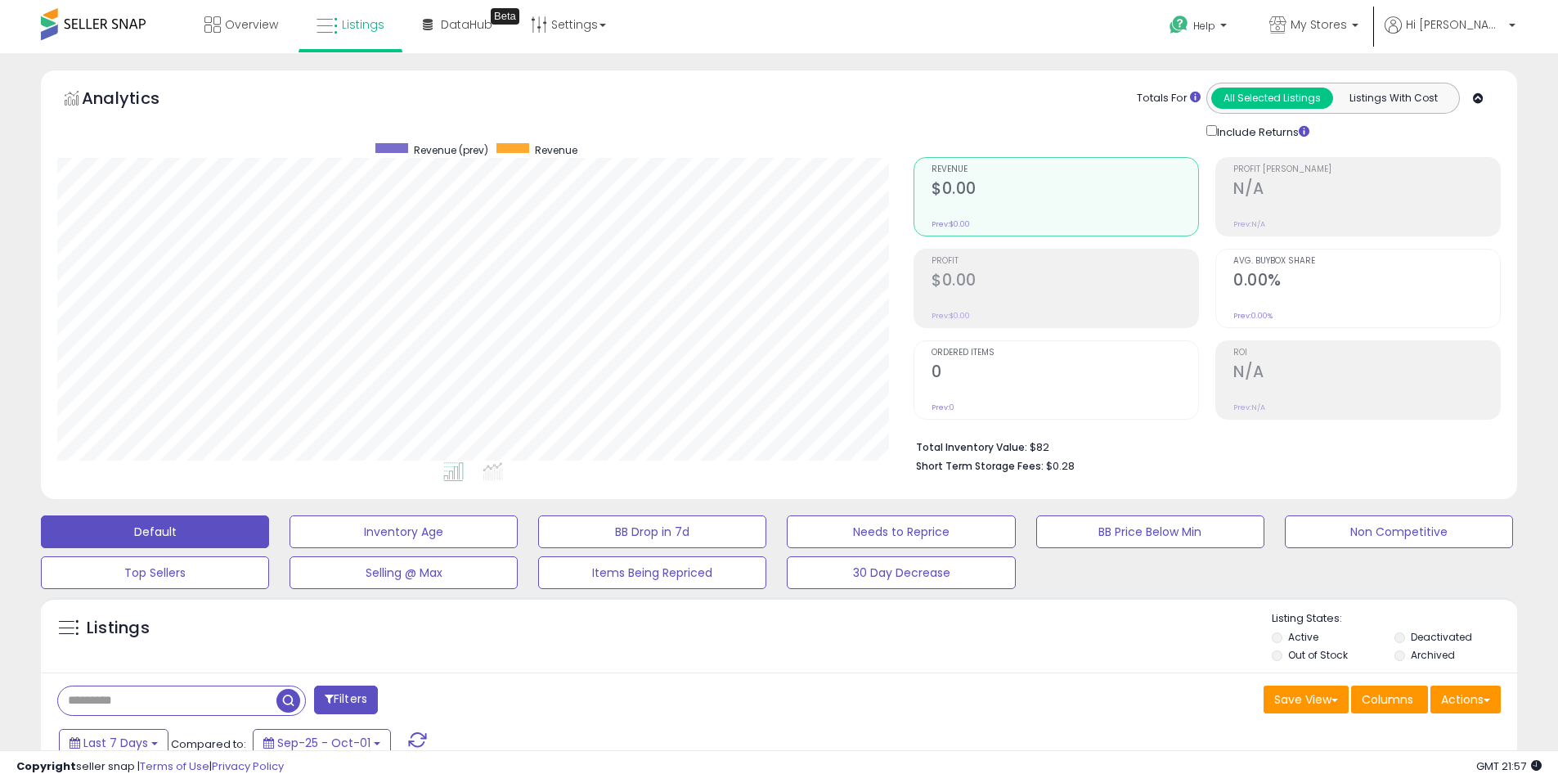
click at [1285, 635] on li "Active" at bounding box center [1332, 639] width 120 height 18
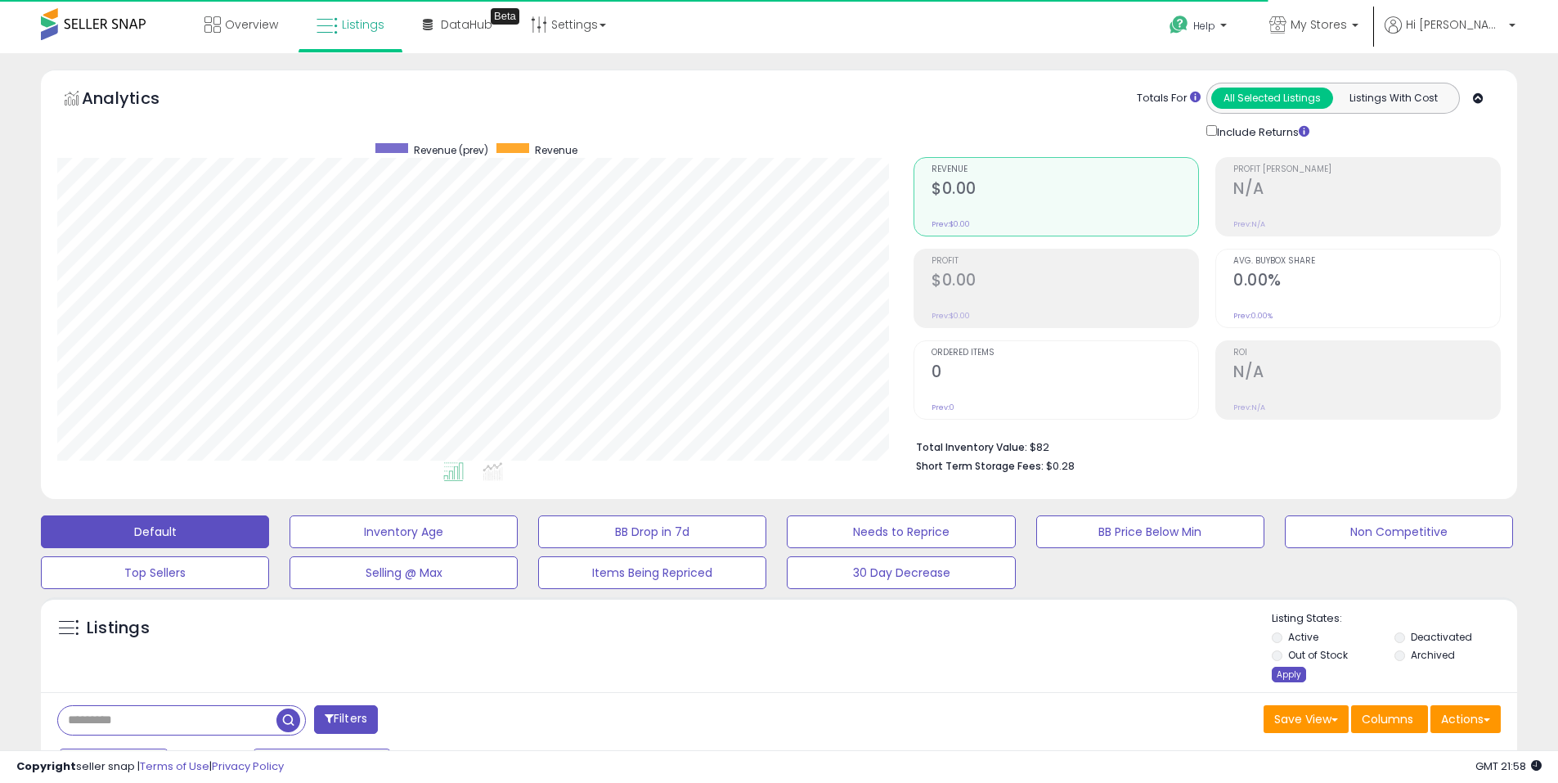
click at [1282, 671] on div "Apply" at bounding box center [1289, 674] width 34 height 16
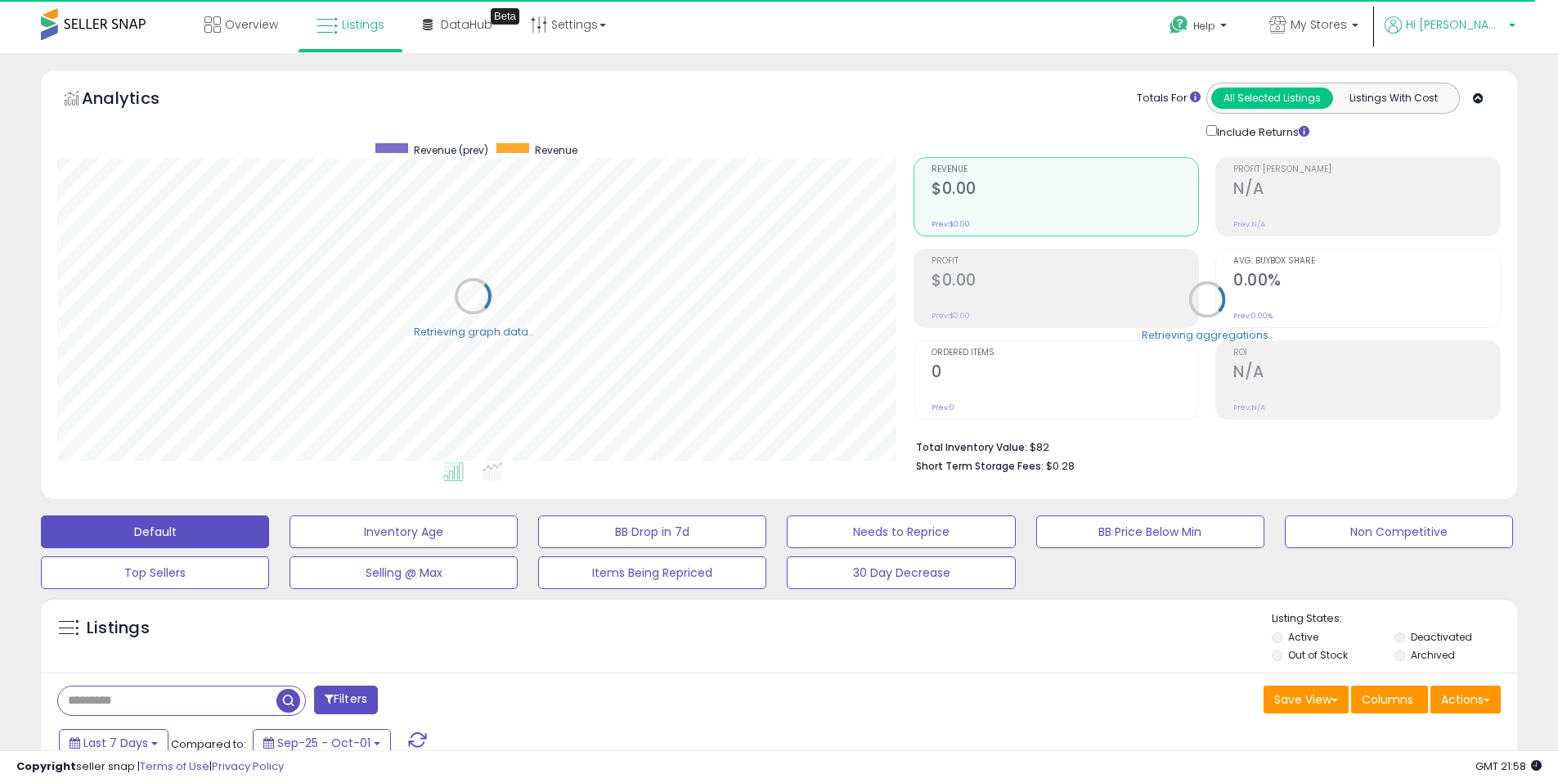
scroll to position [817421, 816900]
click at [1505, 17] on p "Hi [PERSON_NAME]" at bounding box center [1449, 26] width 131 height 20
click at [1463, 217] on link "Logout" at bounding box center [1460, 217] width 36 height 16
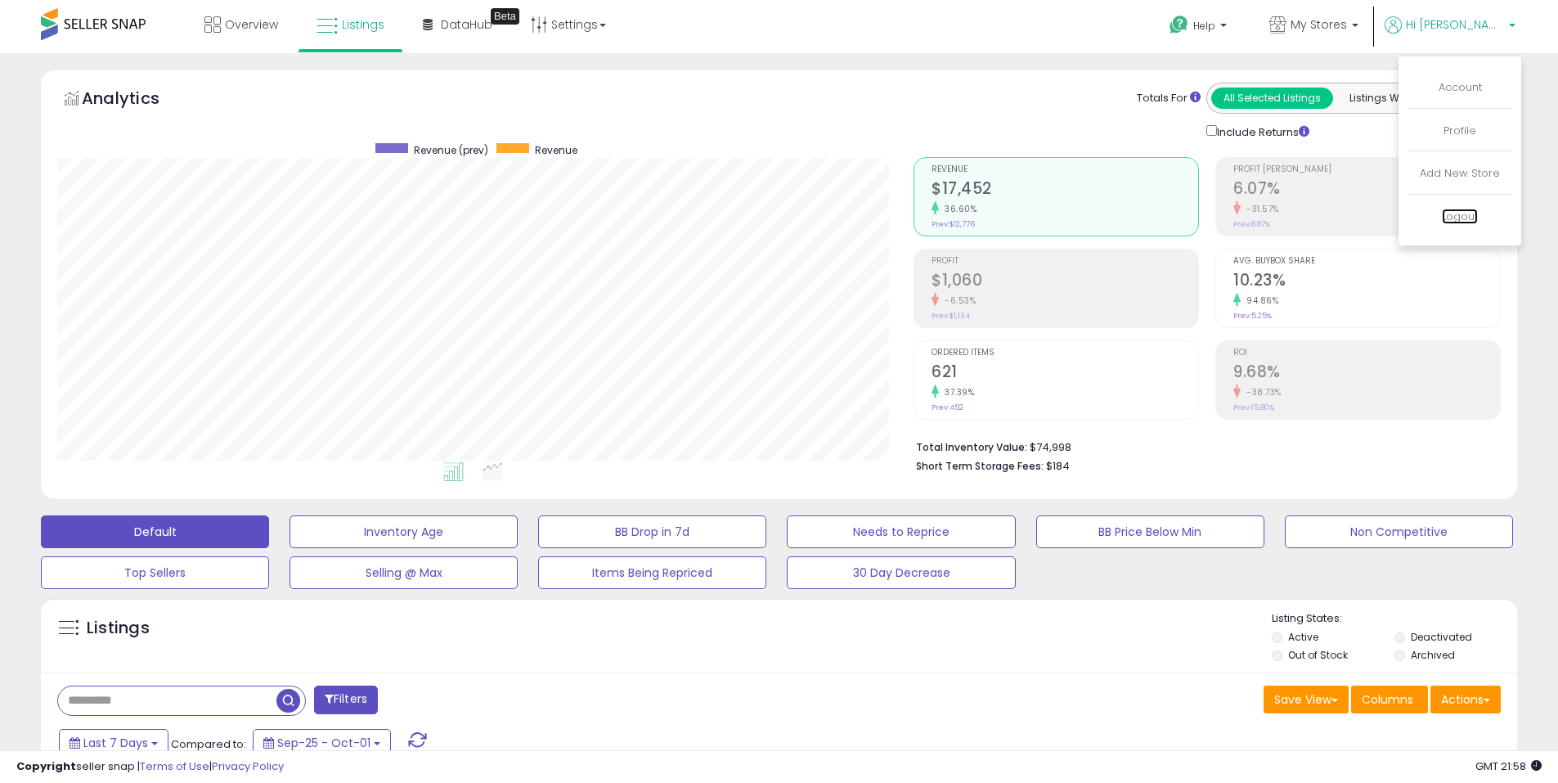
scroll to position [335, 856]
